Goal: Task Accomplishment & Management: Use online tool/utility

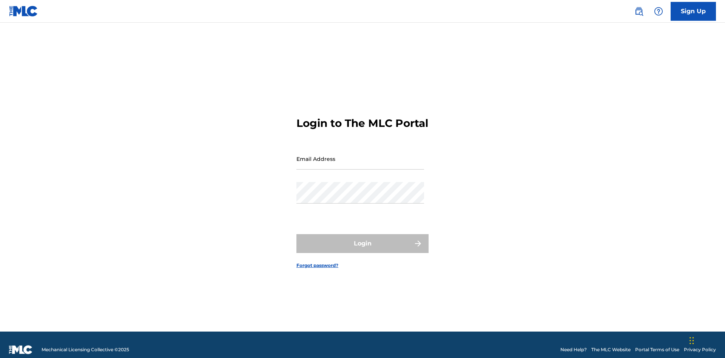
scroll to position [10, 0]
click at [360, 155] on input "Email Address" at bounding box center [360, 159] width 128 height 22
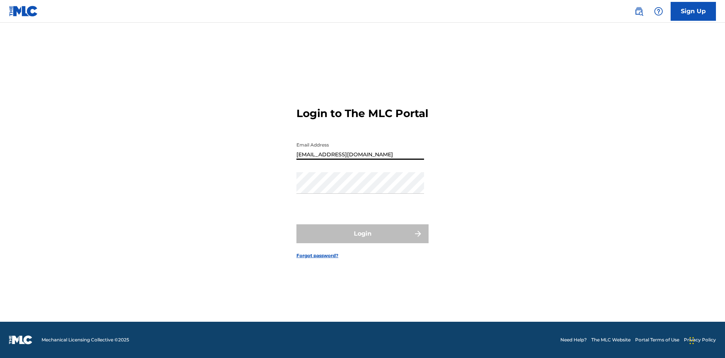
type input "[EMAIL_ADDRESS][DOMAIN_NAME]"
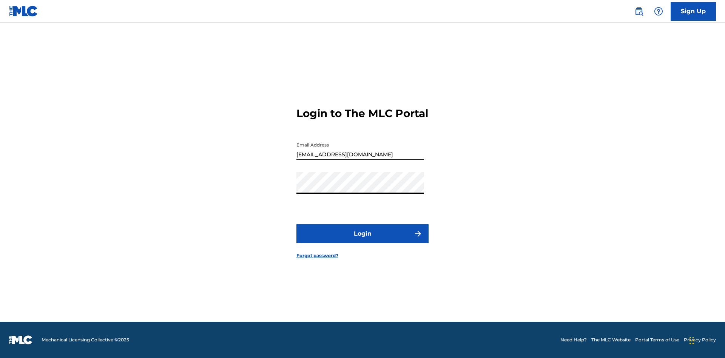
click at [362, 240] on button "Login" at bounding box center [362, 233] width 132 height 19
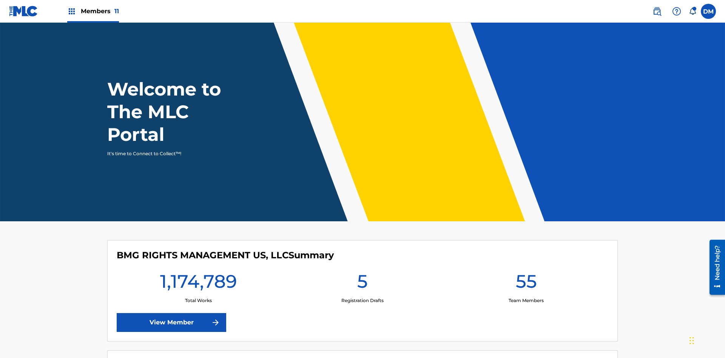
click at [93, 11] on span "Members 11" at bounding box center [100, 11] width 38 height 9
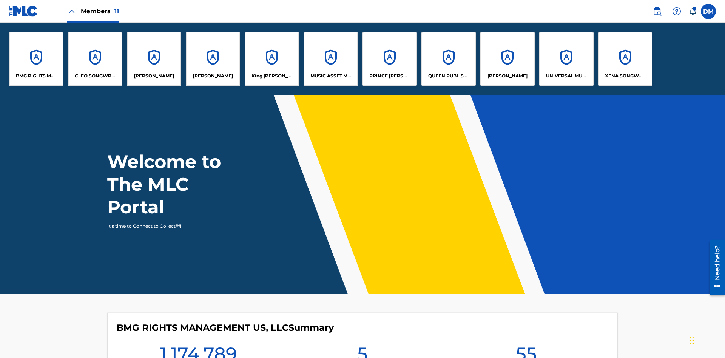
click at [271, 76] on p "King McTesterson" at bounding box center [271, 75] width 41 height 7
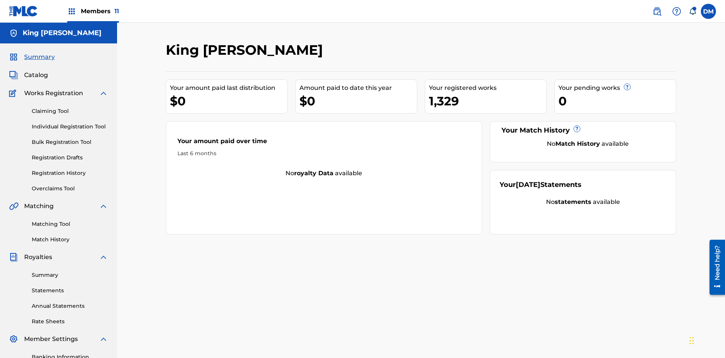
click at [70, 138] on link "Bulk Registration Tool" at bounding box center [70, 142] width 76 height 8
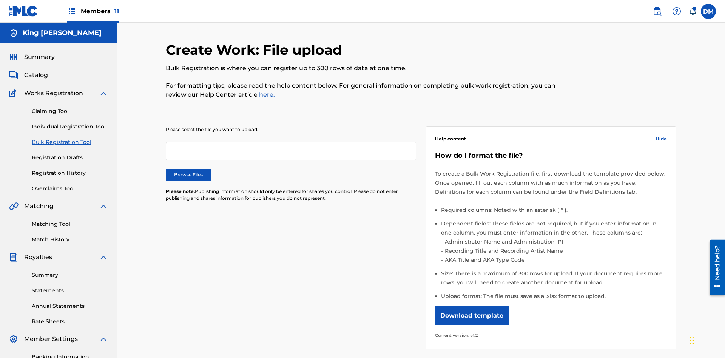
scroll to position [0, 166]
